Goal: Task Accomplishment & Management: Use online tool/utility

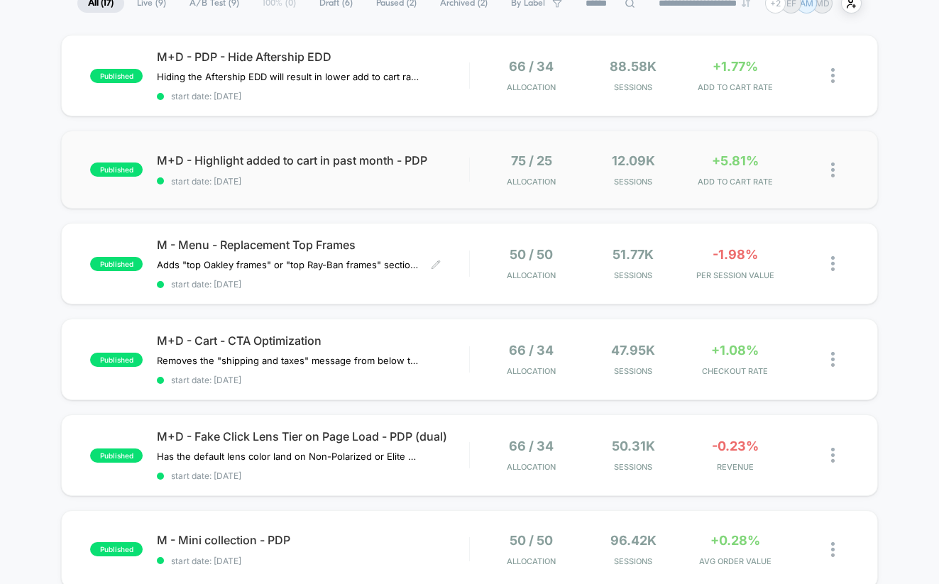
scroll to position [119, 0]
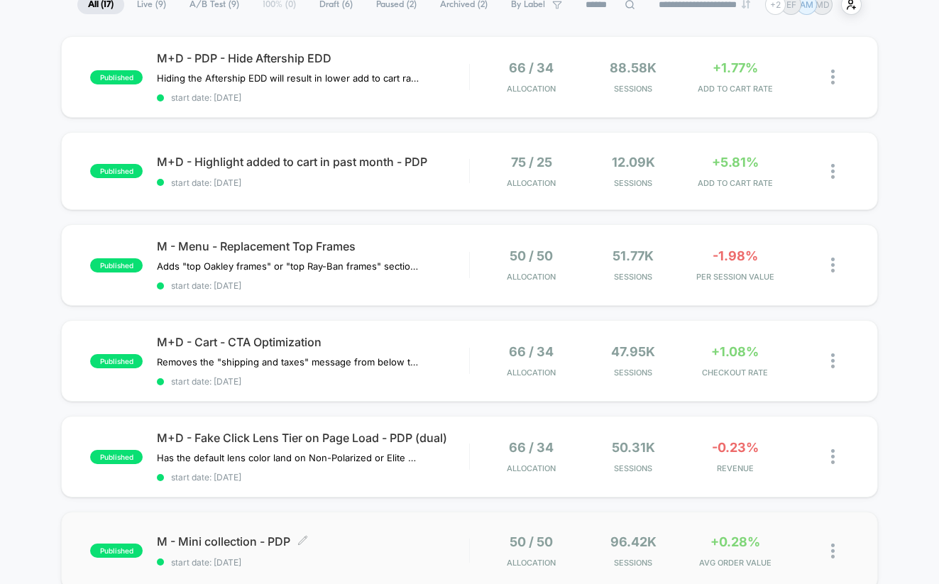
click at [403, 544] on div "M - Mini collection - PDP Click to edit experience details Click to edit experi…" at bounding box center [313, 551] width 312 height 33
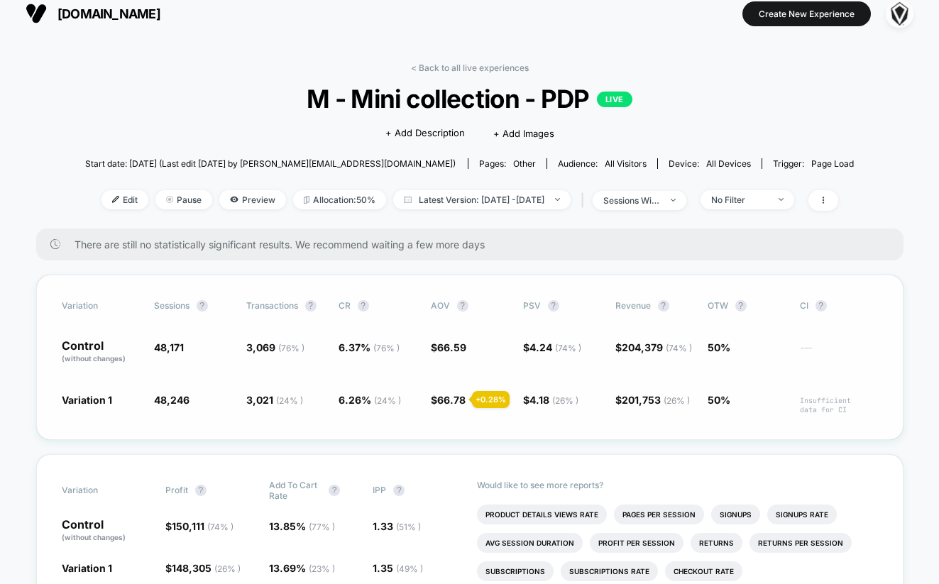
scroll to position [12, 0]
click at [478, 68] on link "< Back to all live experiences" at bounding box center [470, 67] width 118 height 11
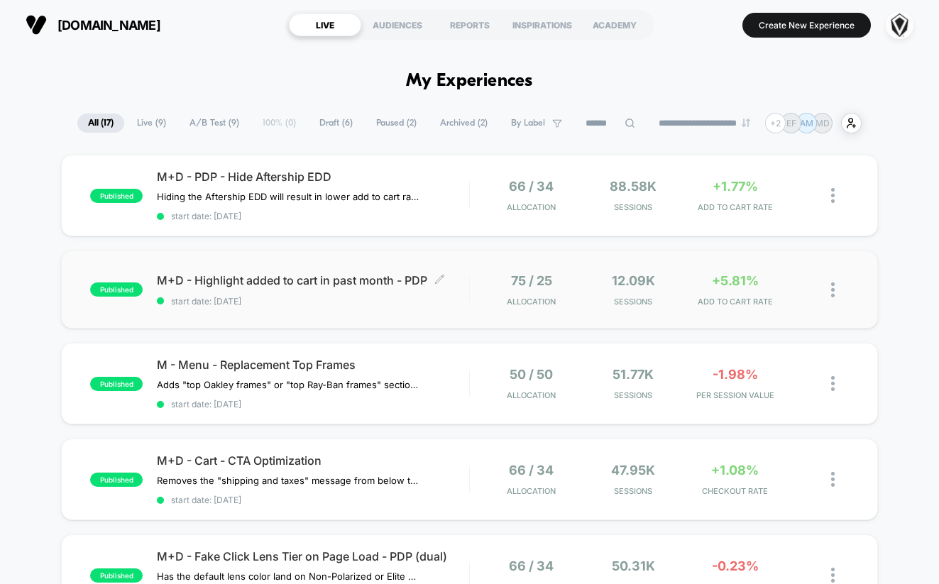
click at [396, 285] on span "M+D - Highlight added to cart in past month - PDP Click to edit experience deta…" at bounding box center [313, 280] width 312 height 14
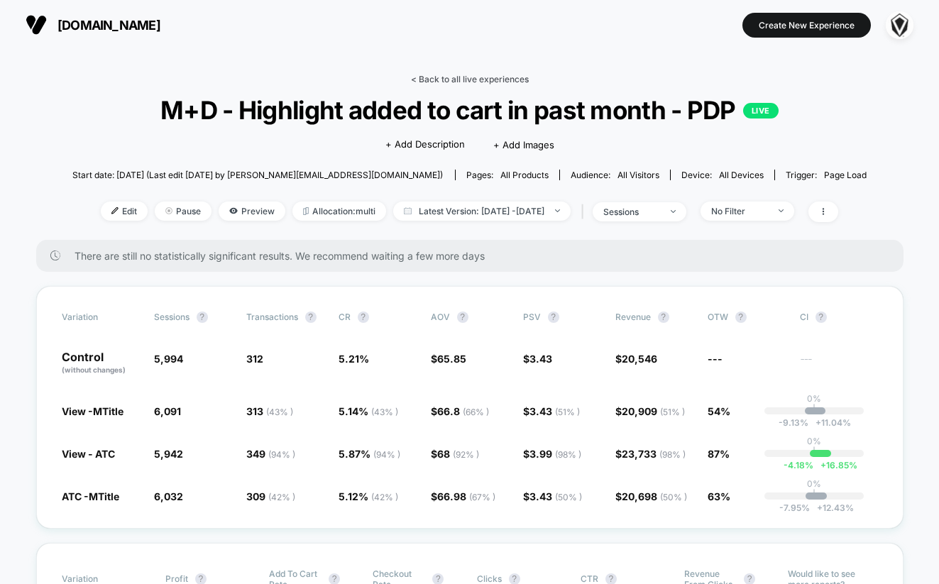
click at [483, 82] on link "< Back to all live experiences" at bounding box center [470, 79] width 118 height 11
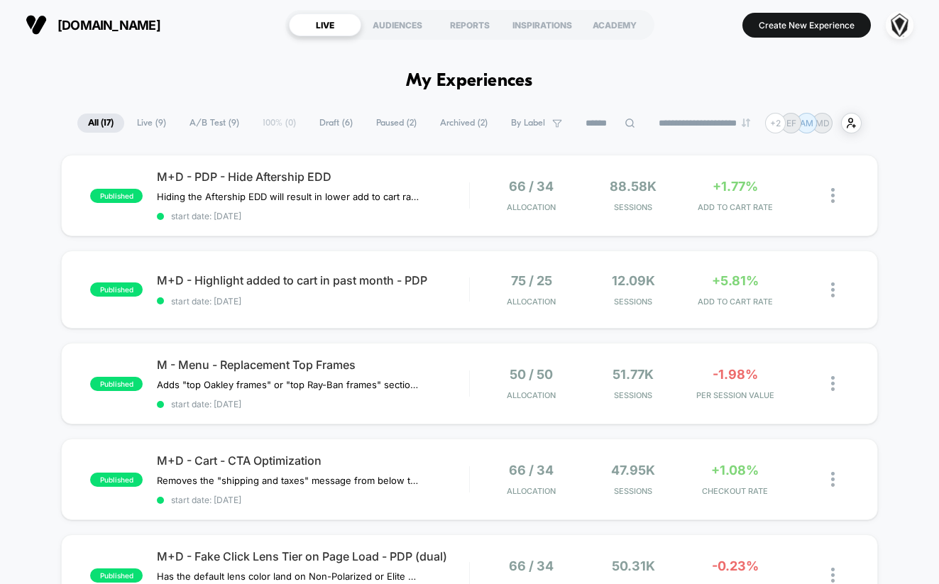
drag, startPoint x: 245, startPoint y: 80, endPoint x: 544, endPoint y: 83, distance: 298.9
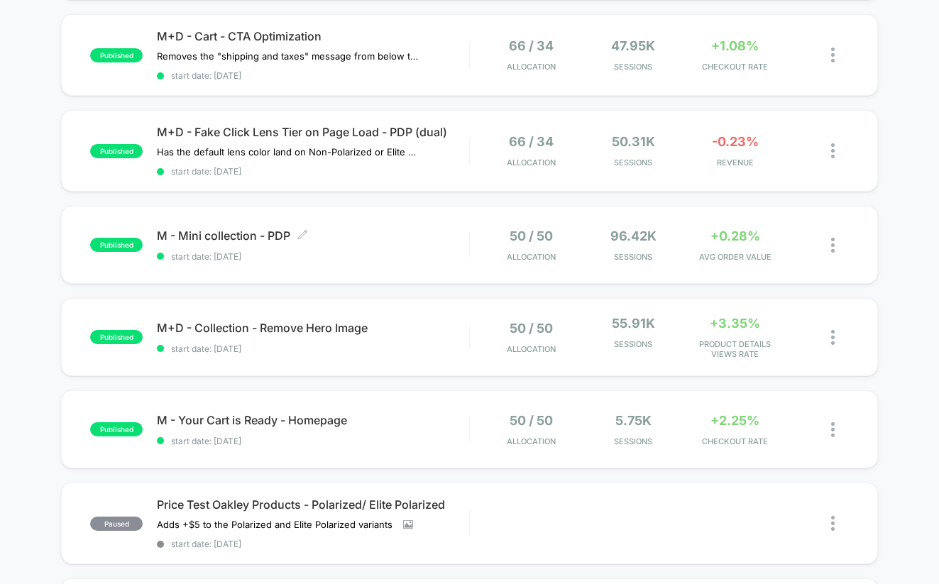
scroll to position [427, 0]
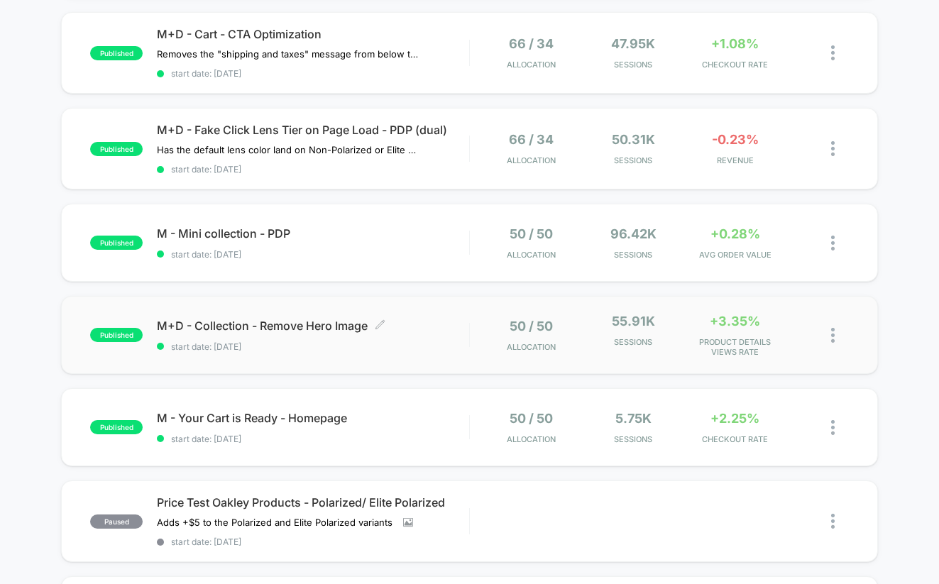
click at [457, 331] on div "M+D - Collection - Remove Hero Image Click to edit experience details Click to …" at bounding box center [313, 335] width 312 height 33
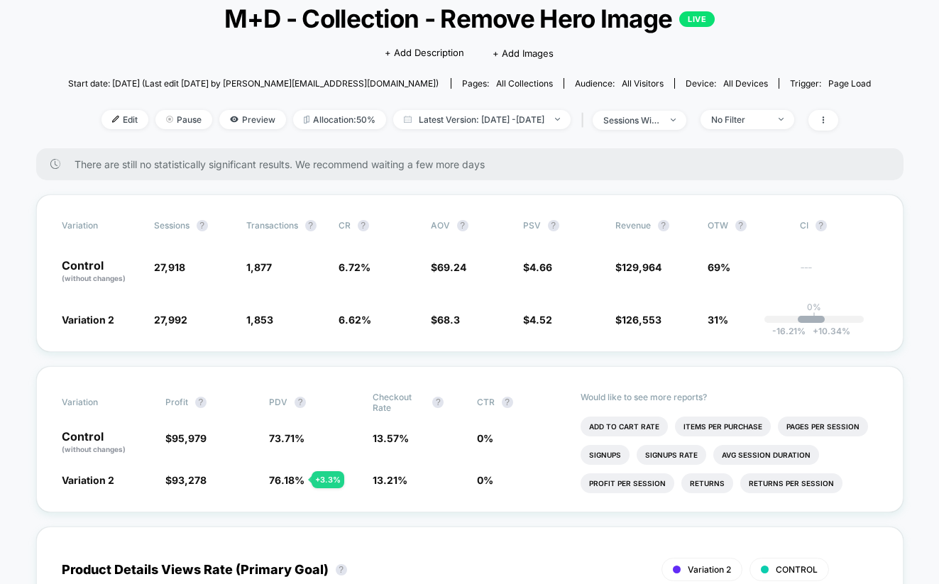
scroll to position [97, 0]
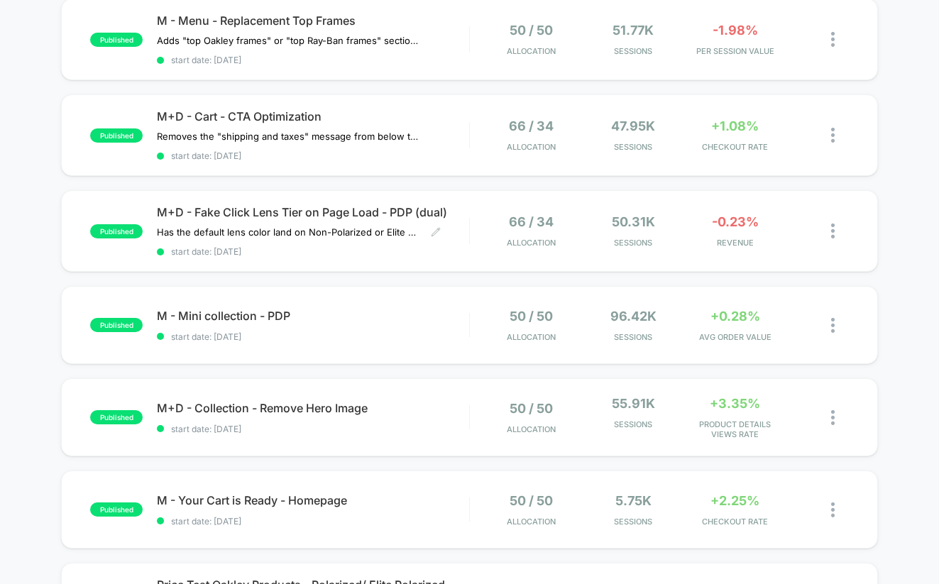
scroll to position [345, 0]
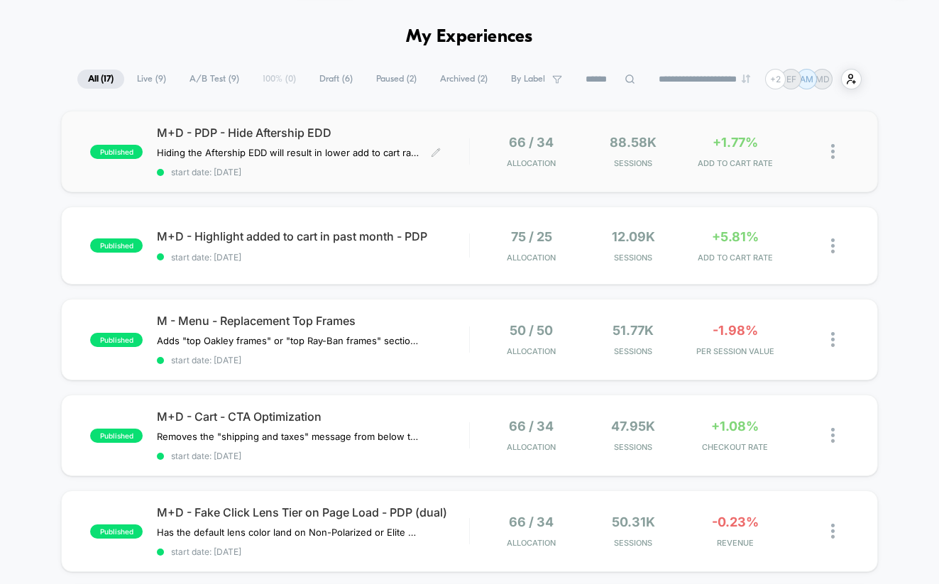
scroll to position [45, 0]
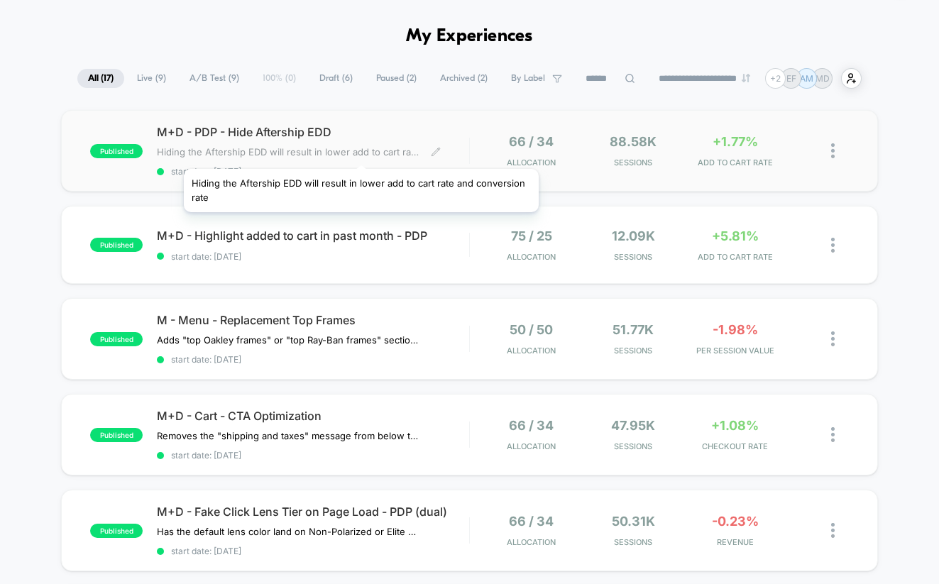
click at [356, 148] on span "Hiding the Aftership EDD will result in lower add to cart rate and conversion r…" at bounding box center [288, 151] width 263 height 11
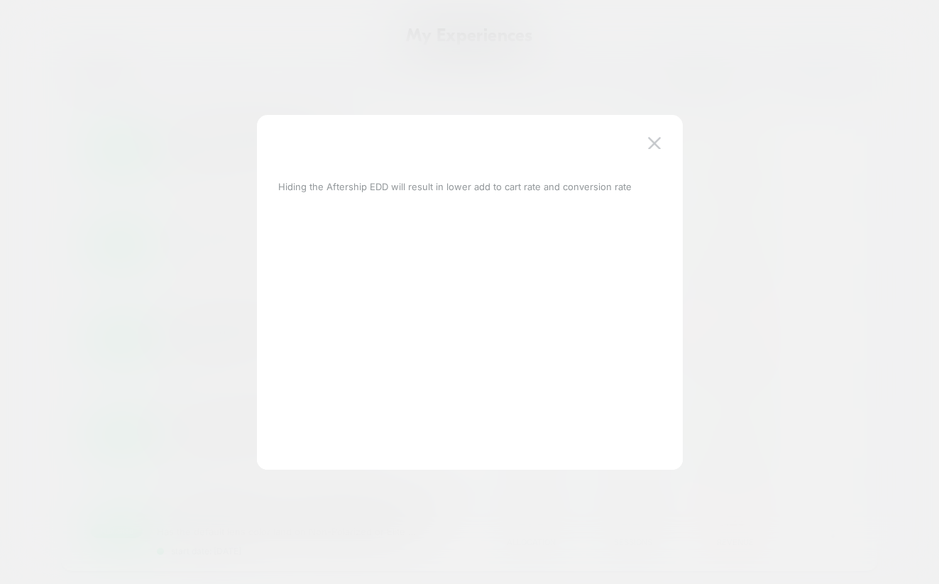
click at [427, 102] on div at bounding box center [469, 292] width 939 height 584
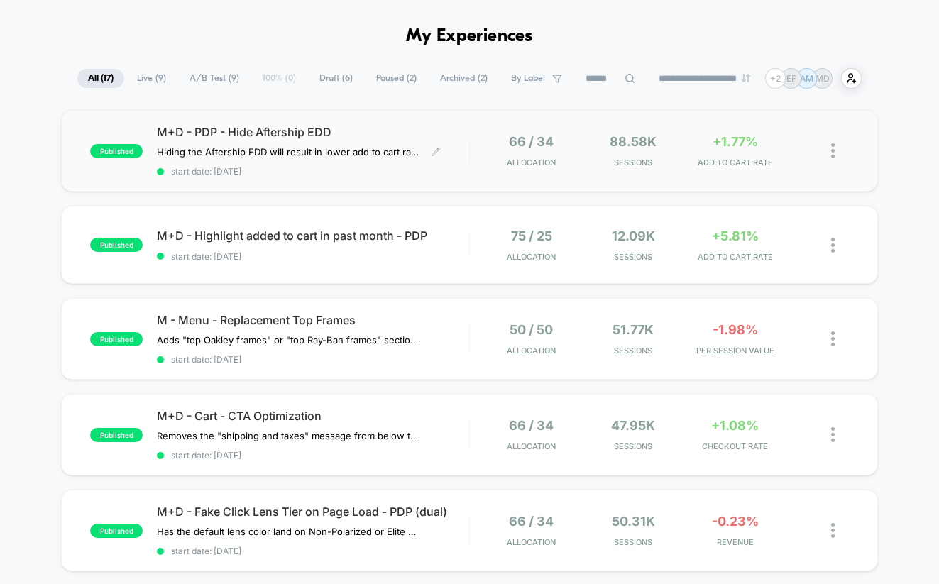
click at [571, 166] on div "66 / 34 Allocation" at bounding box center [531, 150] width 94 height 33
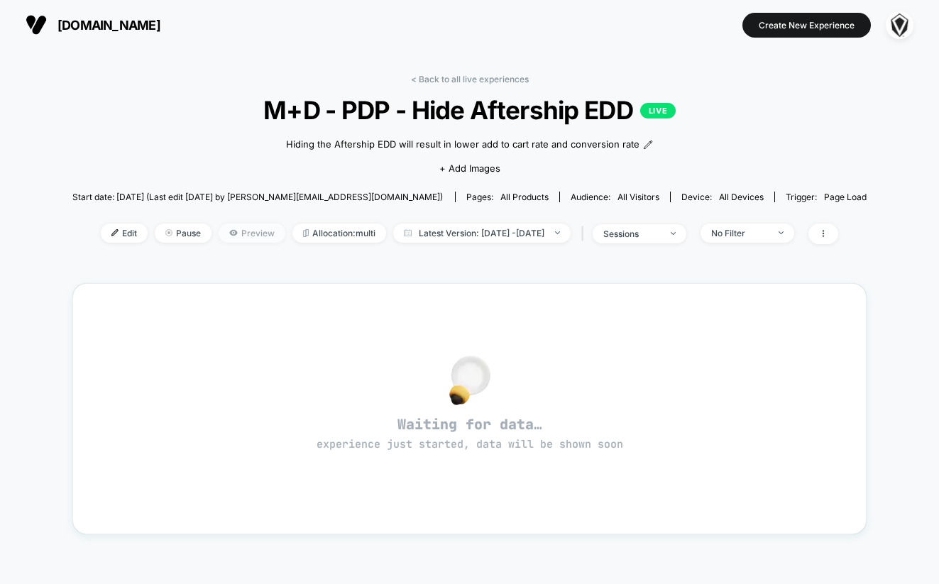
click at [236, 230] on span "Preview" at bounding box center [252, 233] width 67 height 19
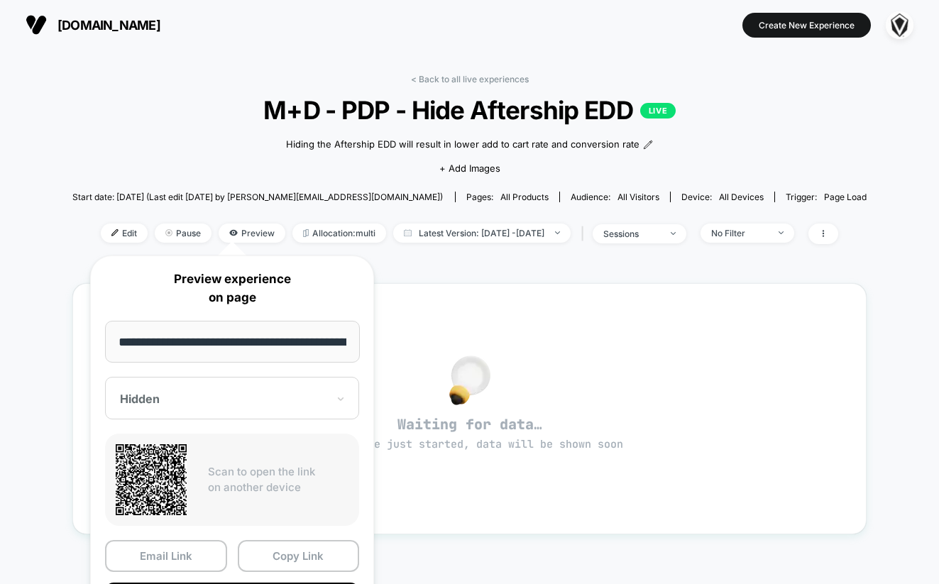
click at [231, 403] on div at bounding box center [223, 399] width 207 height 14
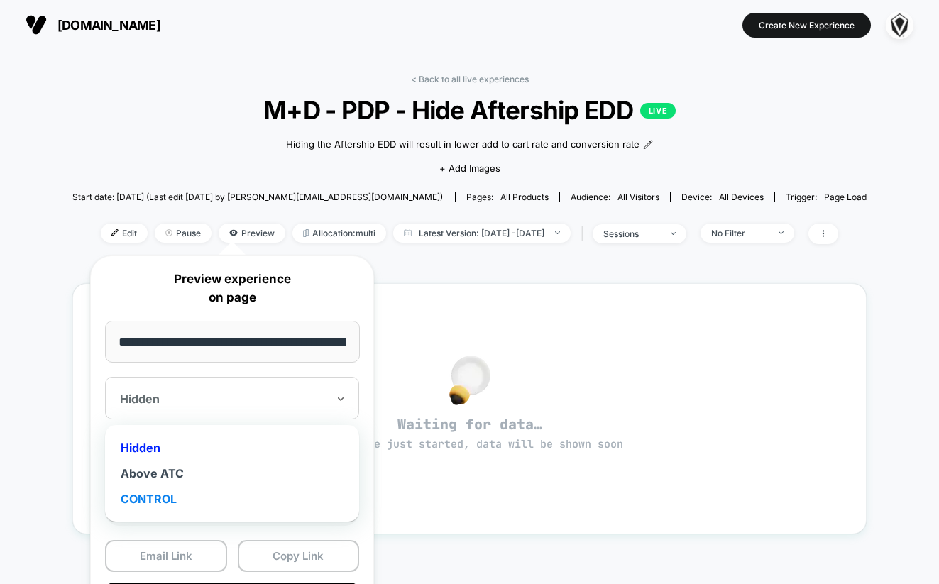
click at [175, 501] on div "CONTROL" at bounding box center [232, 499] width 240 height 26
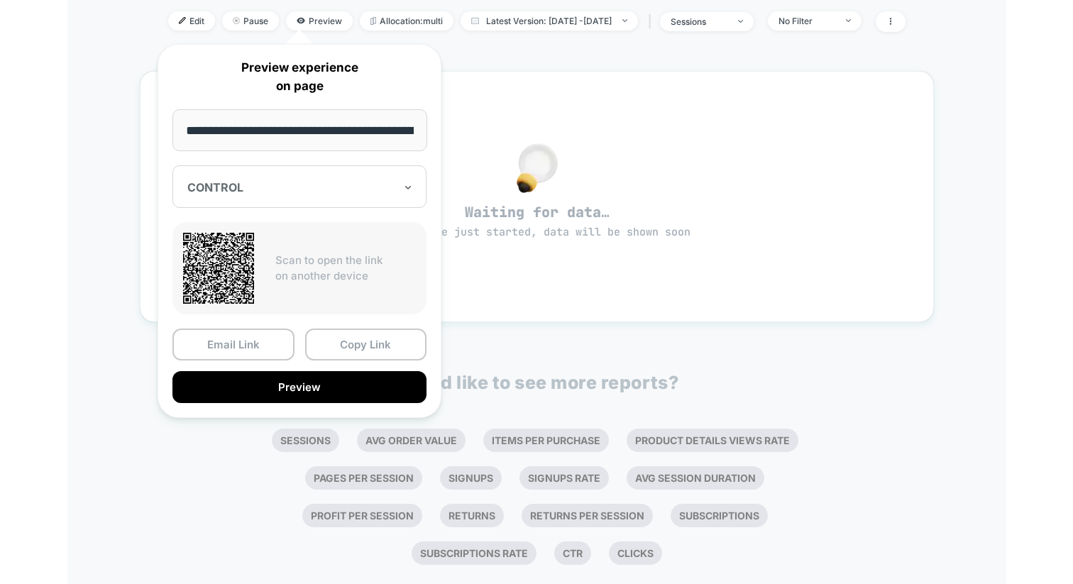
scroll to position [212, 0]
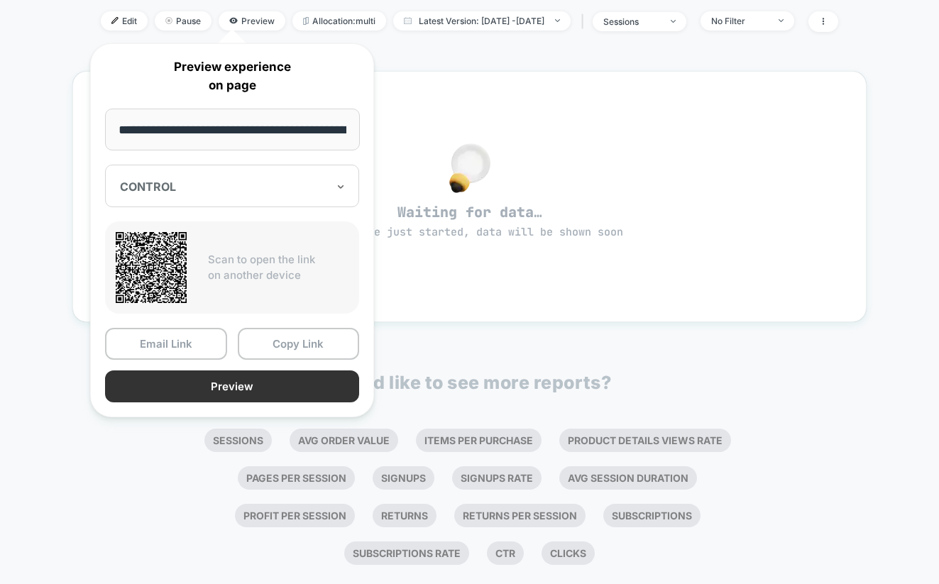
click at [259, 392] on button "Preview" at bounding box center [232, 387] width 254 height 32
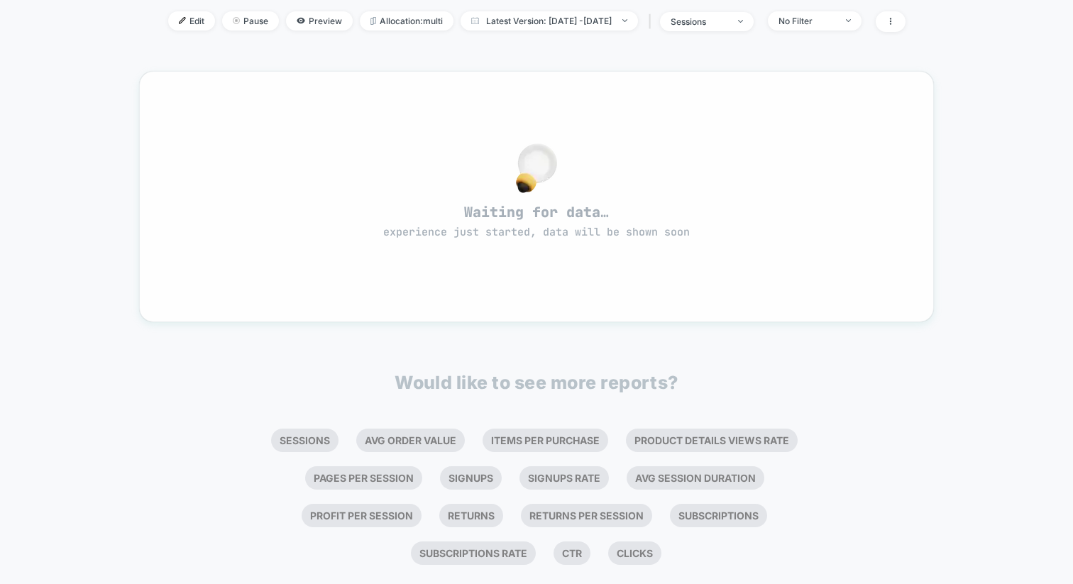
scroll to position [0, 0]
